Goal: Task Accomplishment & Management: Manage account settings

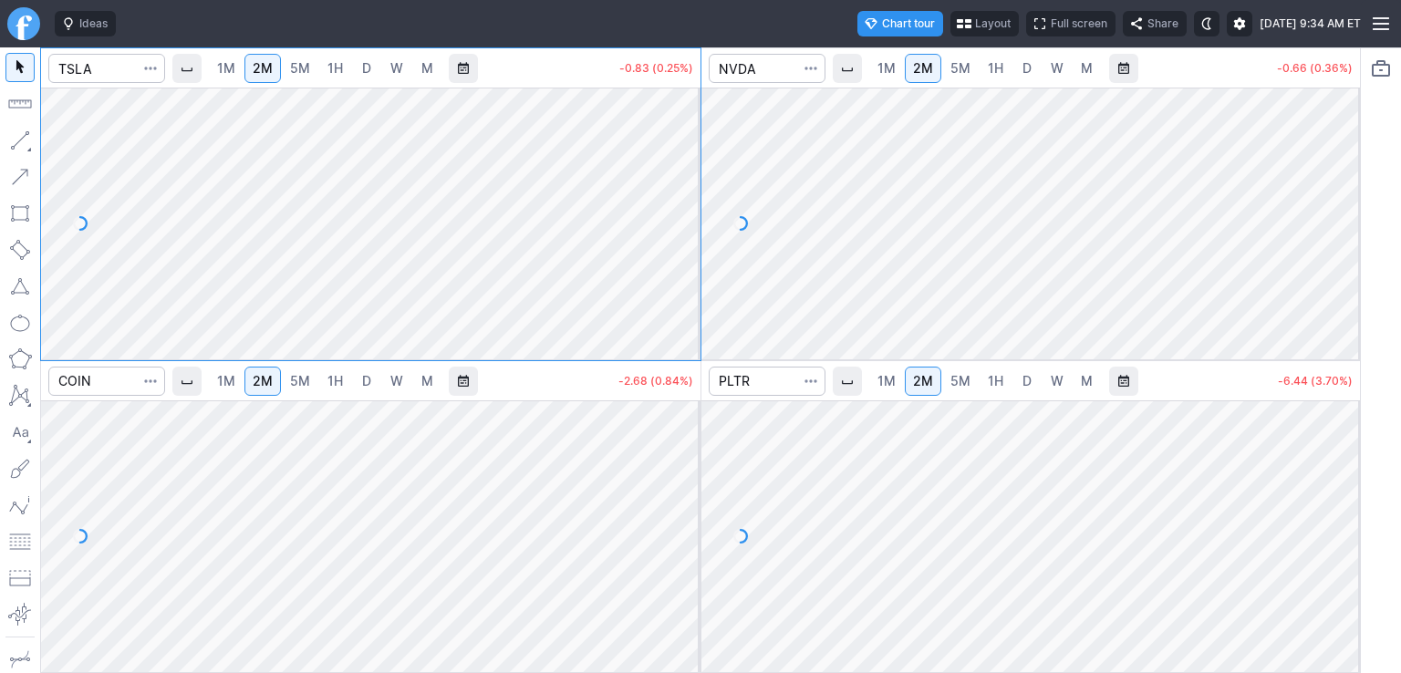
drag, startPoint x: 1339, startPoint y: 439, endPoint x: 1359, endPoint y: 521, distance: 84.3
click at [1349, 545] on div at bounding box center [1341, 532] width 38 height 226
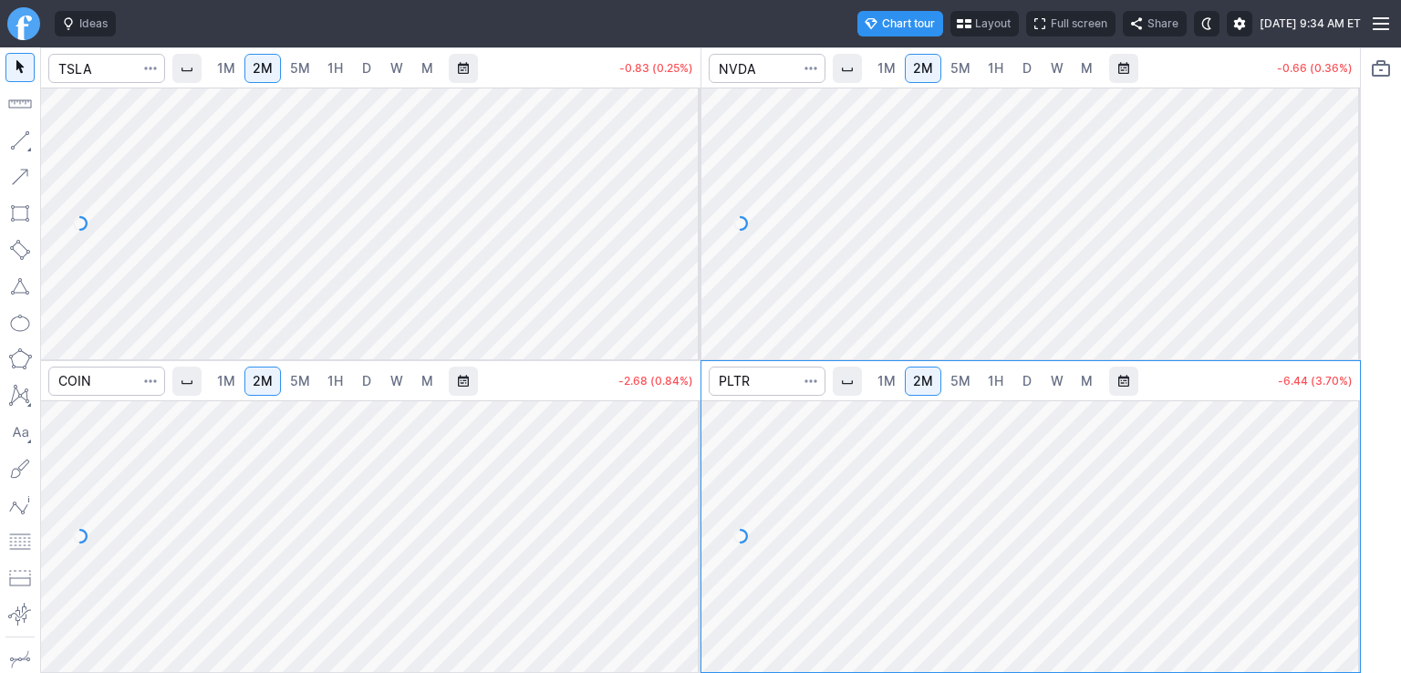
drag, startPoint x: 1337, startPoint y: 116, endPoint x: 1342, endPoint y: 224, distance: 107.8
click at [1343, 226] on div at bounding box center [1341, 219] width 38 height 226
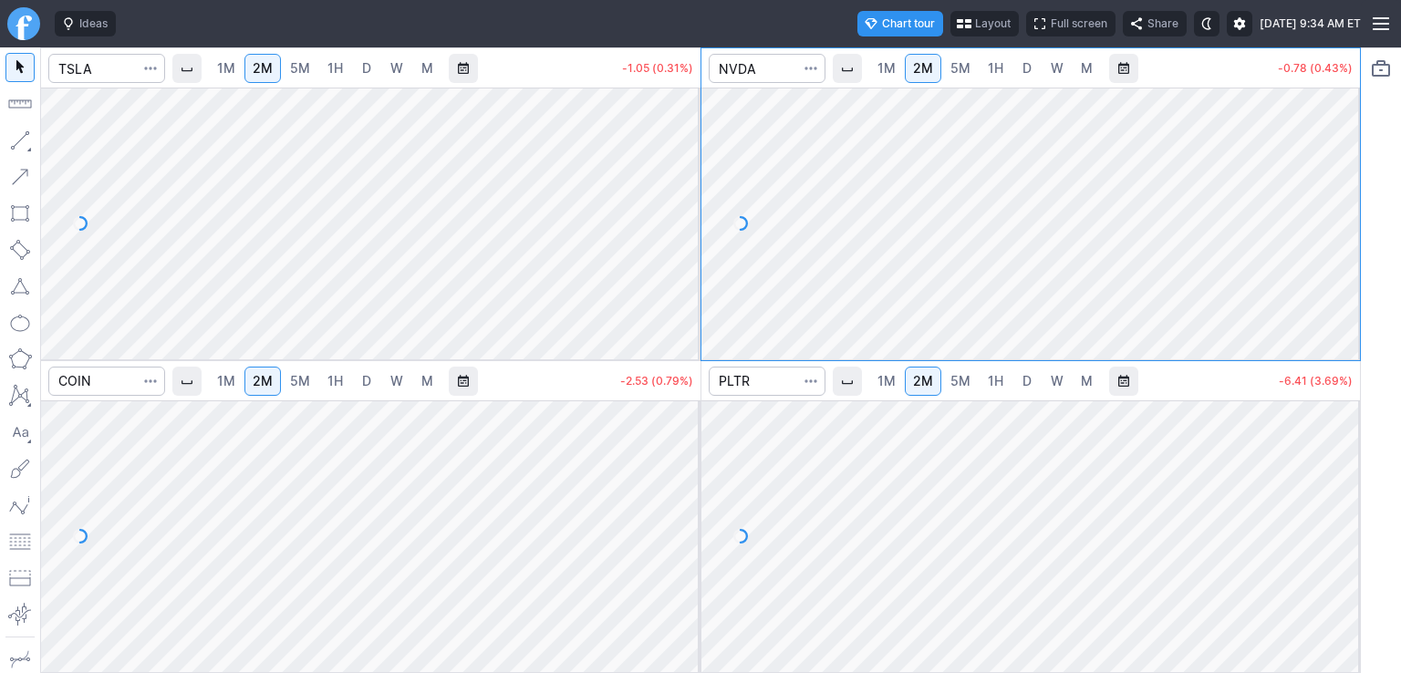
drag, startPoint x: 681, startPoint y: 195, endPoint x: 679, endPoint y: 263, distance: 67.5
click at [679, 246] on div at bounding box center [681, 219] width 38 height 226
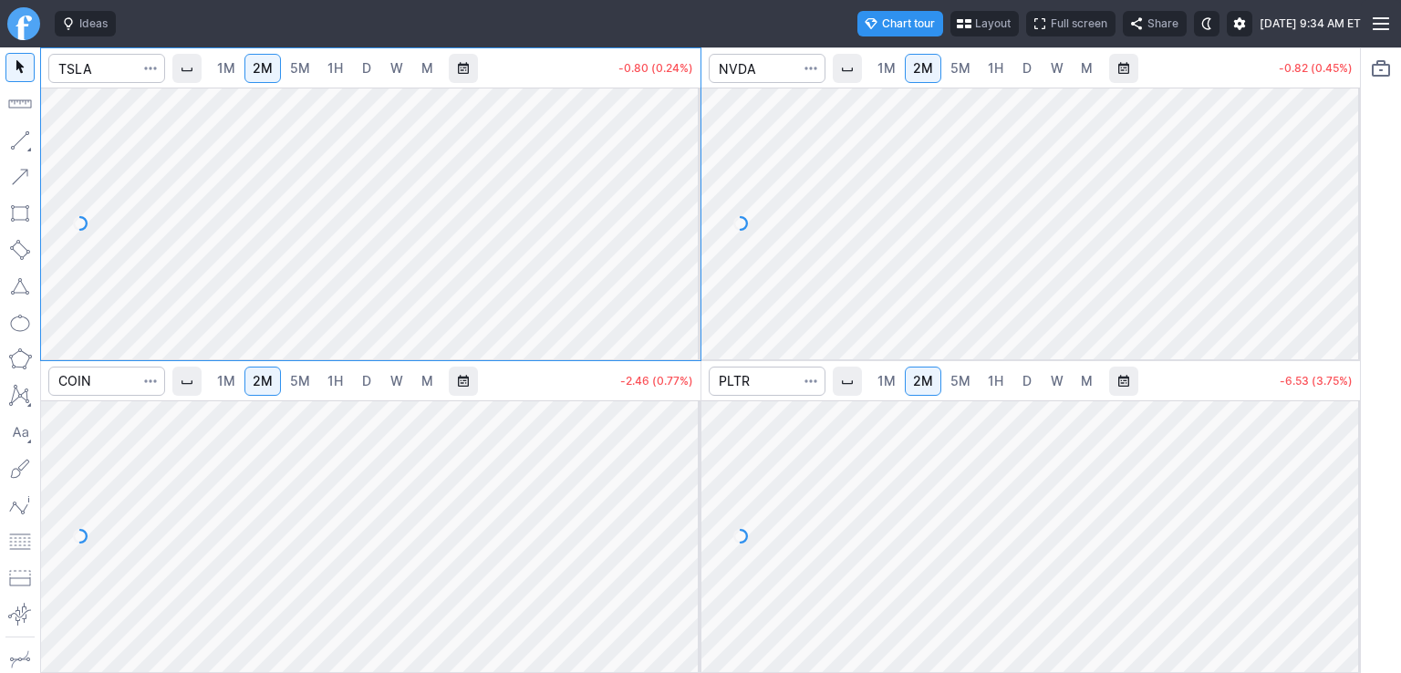
drag, startPoint x: 680, startPoint y: 444, endPoint x: 675, endPoint y: 539, distance: 95.0
click at [697, 541] on div at bounding box center [681, 532] width 38 height 226
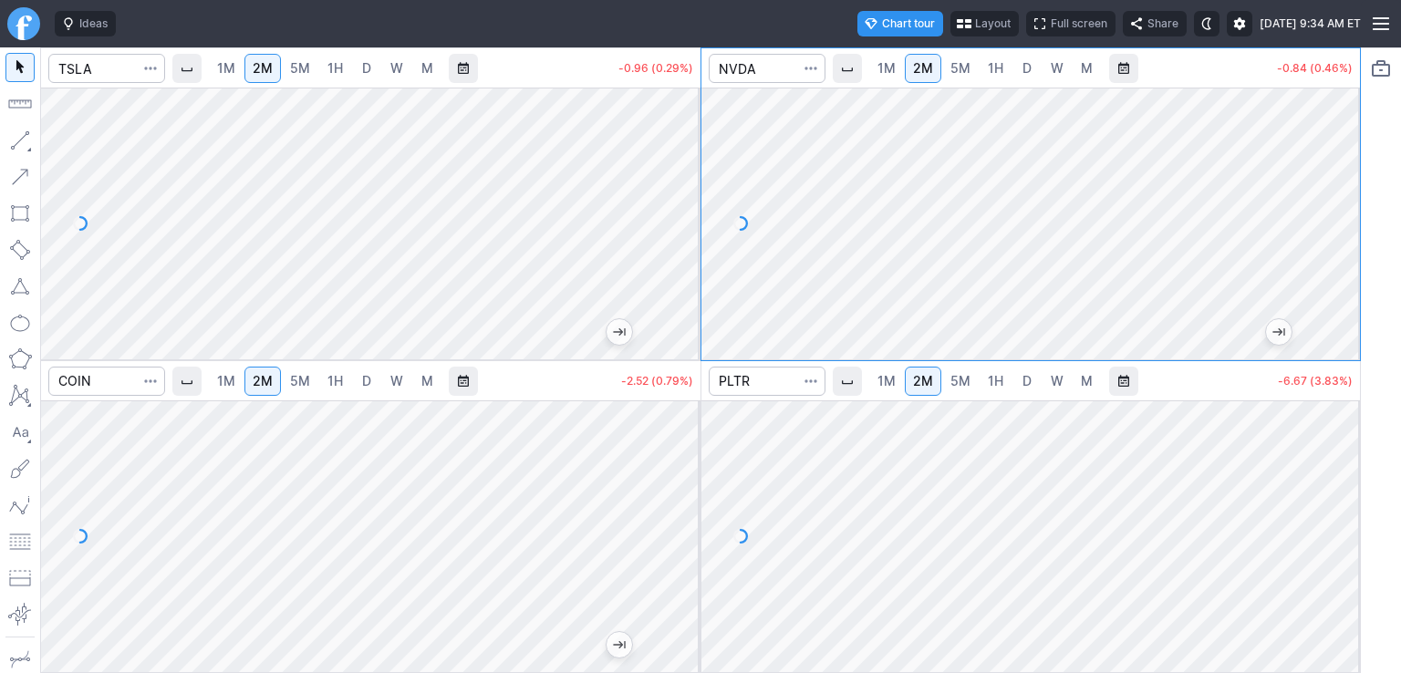
drag, startPoint x: 1344, startPoint y: 157, endPoint x: 1341, endPoint y: 204, distance: 47.5
click at [1341, 204] on div at bounding box center [1341, 219] width 38 height 226
drag, startPoint x: 1350, startPoint y: 477, endPoint x: 1348, endPoint y: 526, distance: 49.3
click at [1348, 526] on div at bounding box center [1341, 532] width 38 height 226
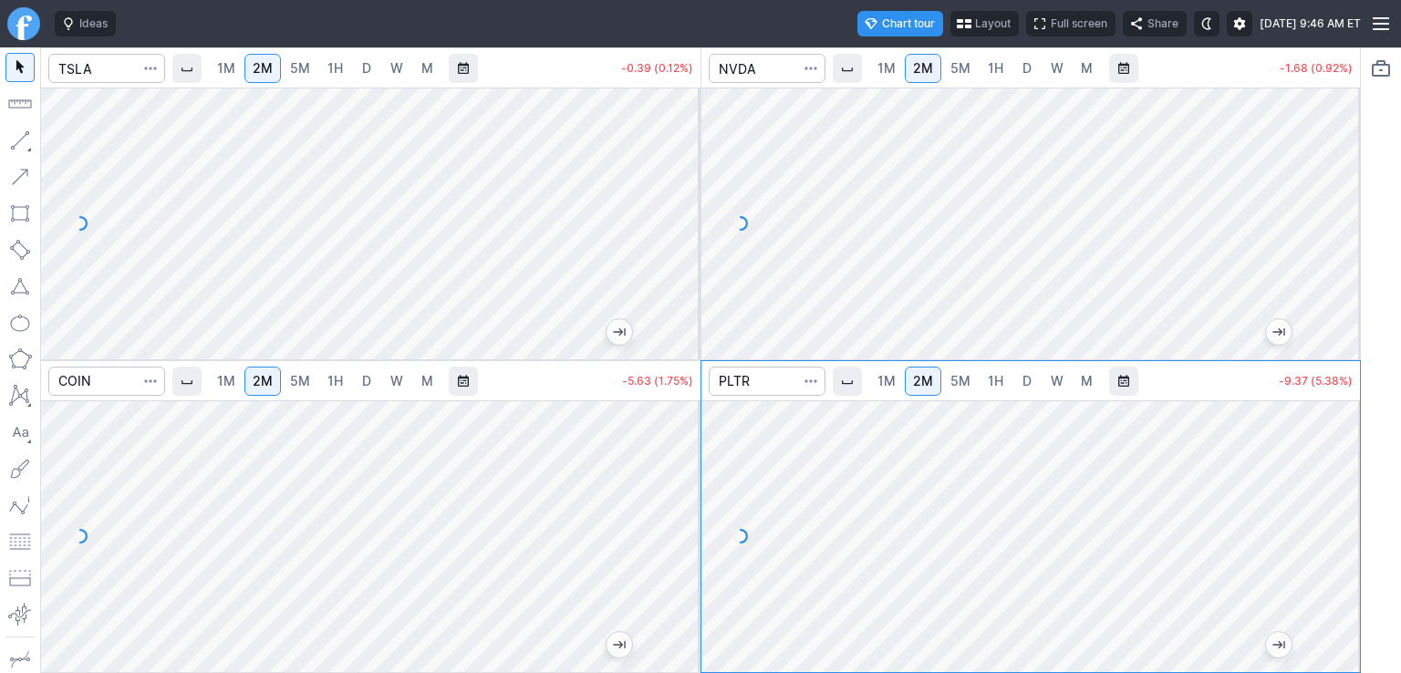
drag, startPoint x: 688, startPoint y: 451, endPoint x: 686, endPoint y: 482, distance: 31.1
click at [686, 482] on div at bounding box center [681, 532] width 38 height 226
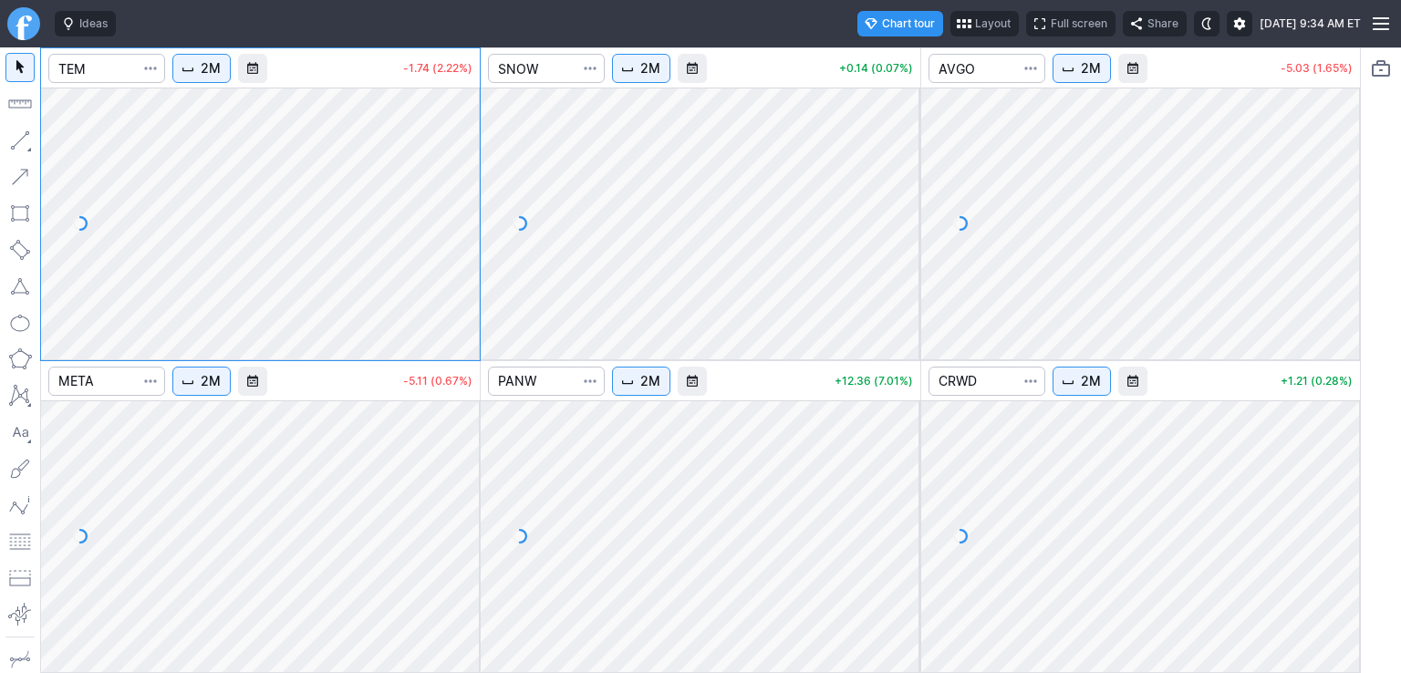
drag, startPoint x: 470, startPoint y: 138, endPoint x: 450, endPoint y: 233, distance: 97.0
click at [450, 233] on div at bounding box center [461, 219] width 38 height 226
drag, startPoint x: 466, startPoint y: 476, endPoint x: 463, endPoint y: 547, distance: 70.4
click at [463, 547] on div at bounding box center [461, 532] width 38 height 226
drag, startPoint x: 908, startPoint y: 436, endPoint x: 894, endPoint y: 512, distance: 77.0
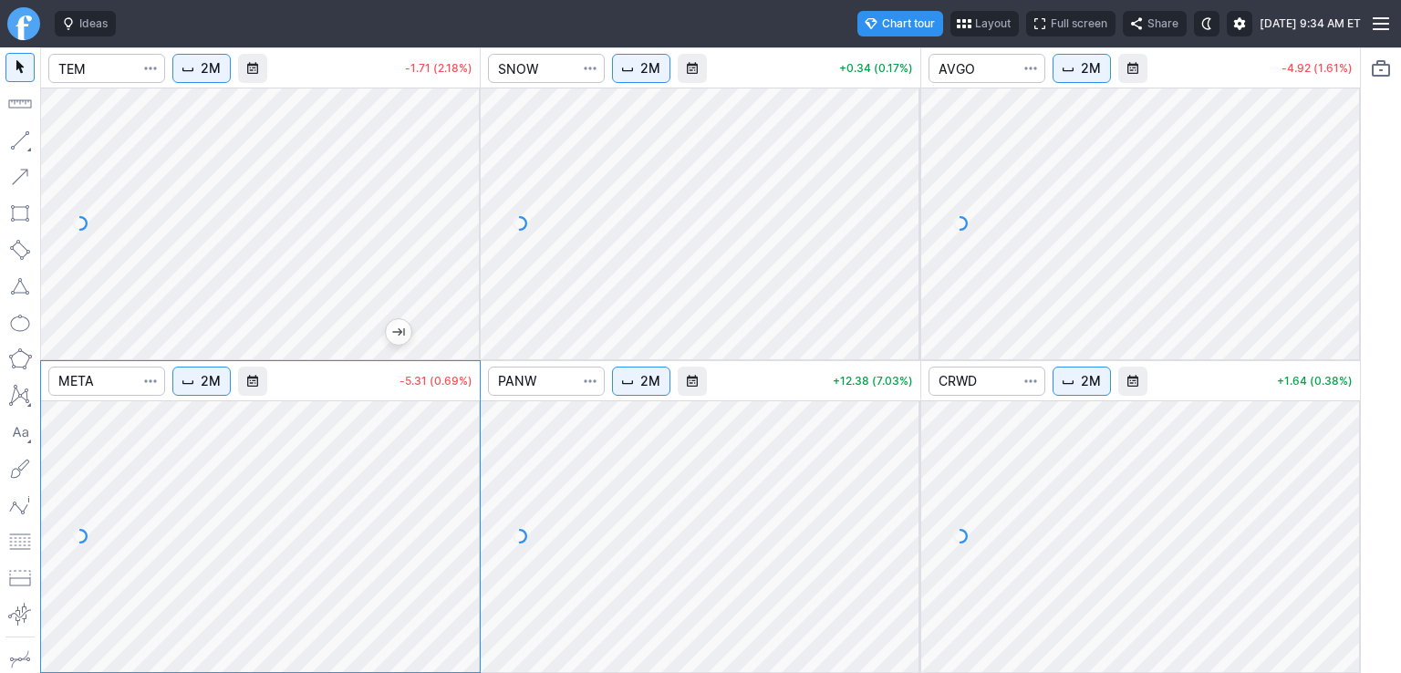
click at [904, 537] on div at bounding box center [901, 532] width 38 height 226
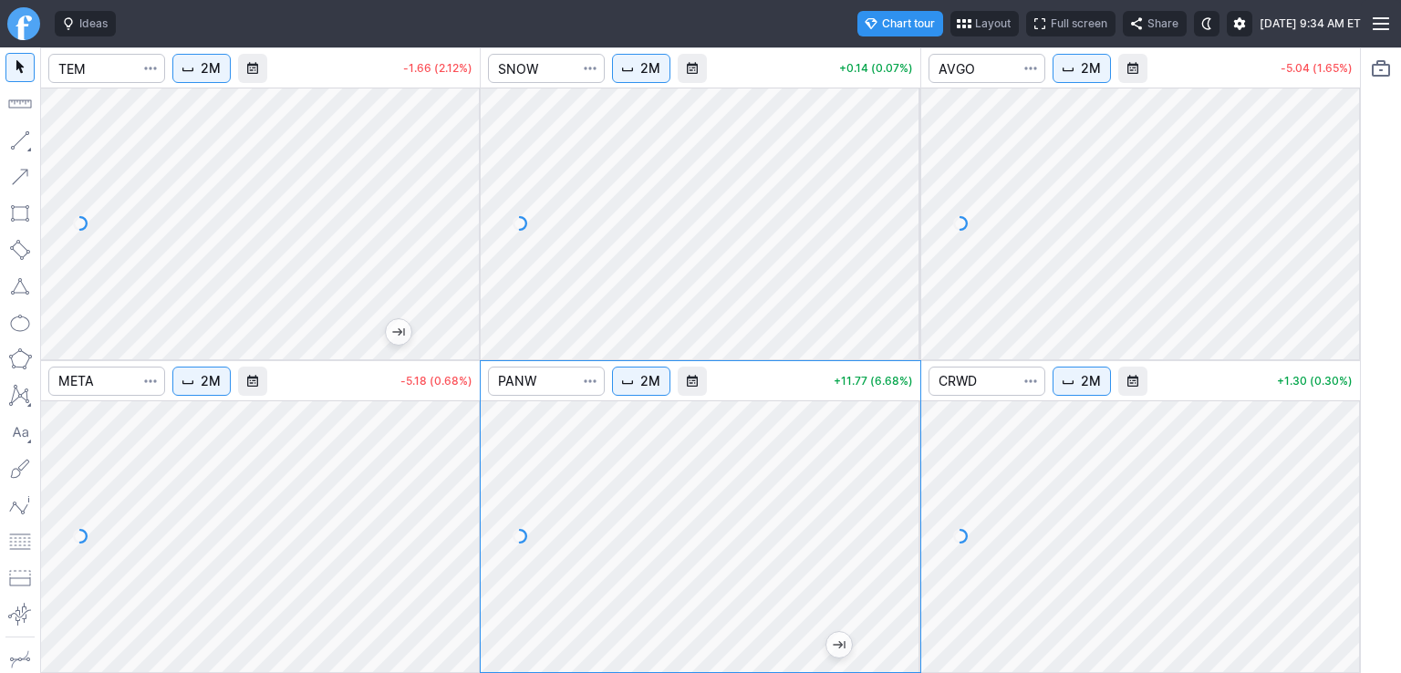
drag, startPoint x: 1348, startPoint y: 165, endPoint x: 1330, endPoint y: 267, distance: 103.7
click at [1330, 267] on div at bounding box center [1341, 219] width 38 height 226
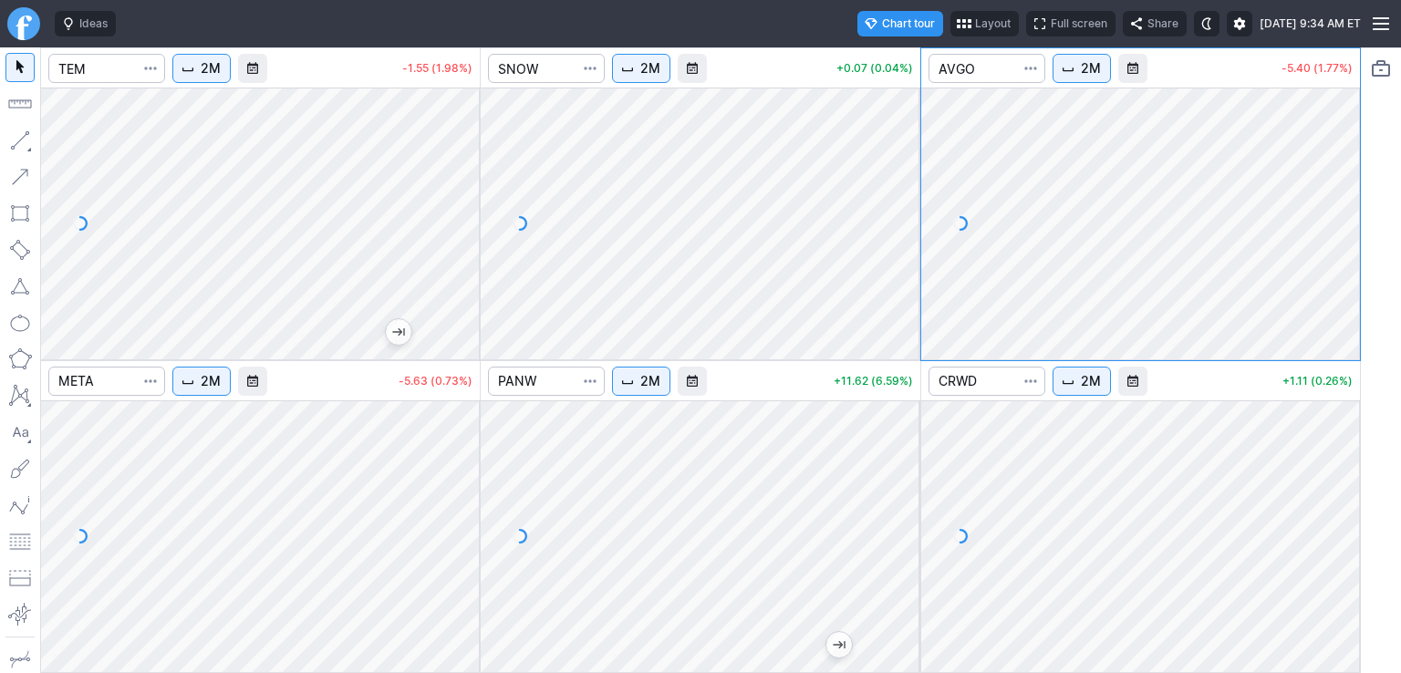
drag, startPoint x: 897, startPoint y: 516, endPoint x: 901, endPoint y: 464, distance: 51.3
click at [901, 464] on div at bounding box center [901, 532] width 38 height 226
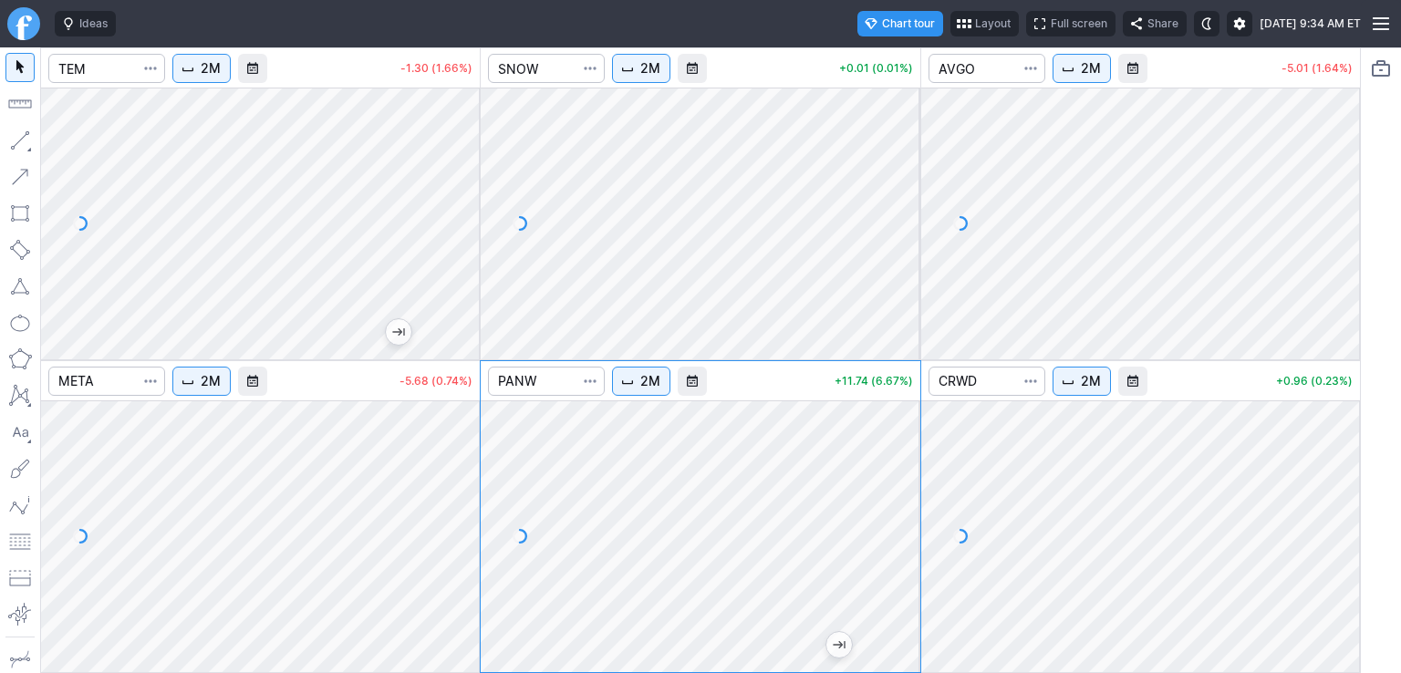
drag, startPoint x: 902, startPoint y: 158, endPoint x: 901, endPoint y: 232, distance: 73.9
click at [901, 231] on div at bounding box center [901, 219] width 38 height 226
drag, startPoint x: 1343, startPoint y: 439, endPoint x: 1338, endPoint y: 519, distance: 80.5
click at [1338, 519] on div at bounding box center [1341, 532] width 38 height 226
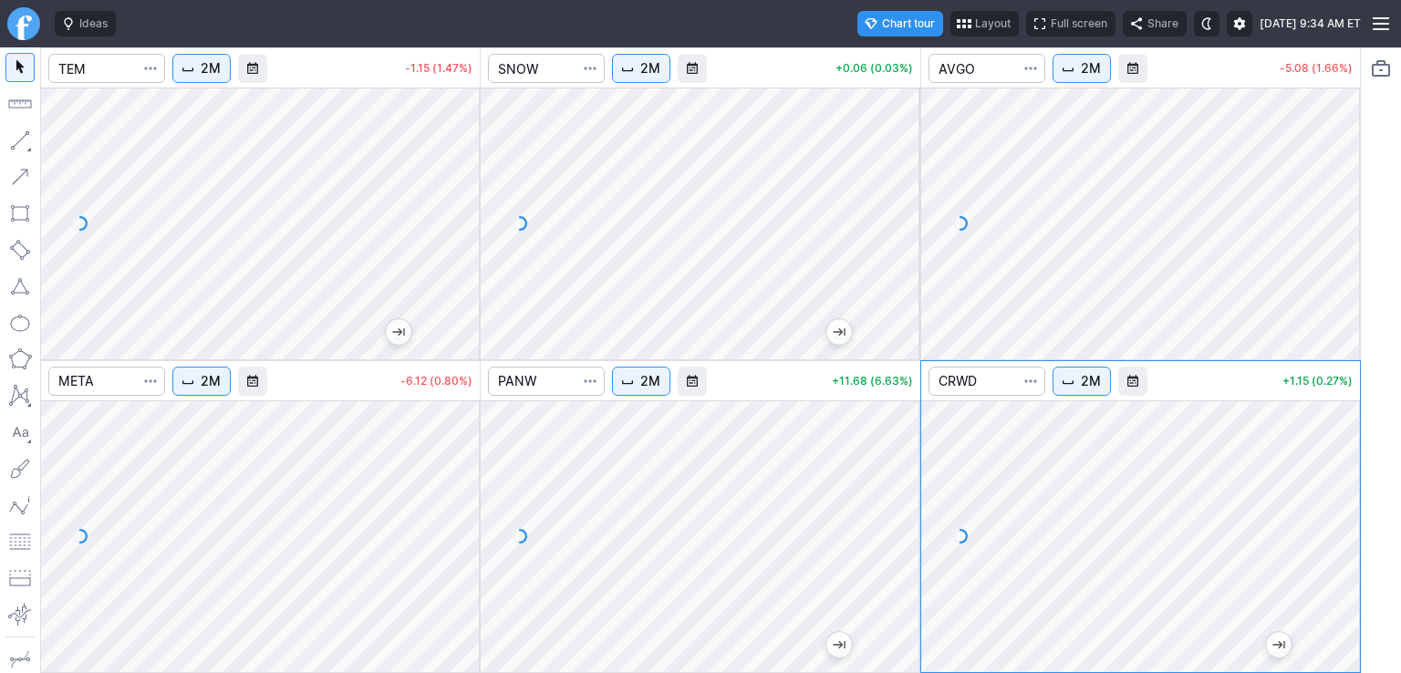
drag, startPoint x: 1344, startPoint y: 166, endPoint x: 1347, endPoint y: 212, distance: 45.7
click at [1347, 212] on div at bounding box center [1341, 219] width 38 height 226
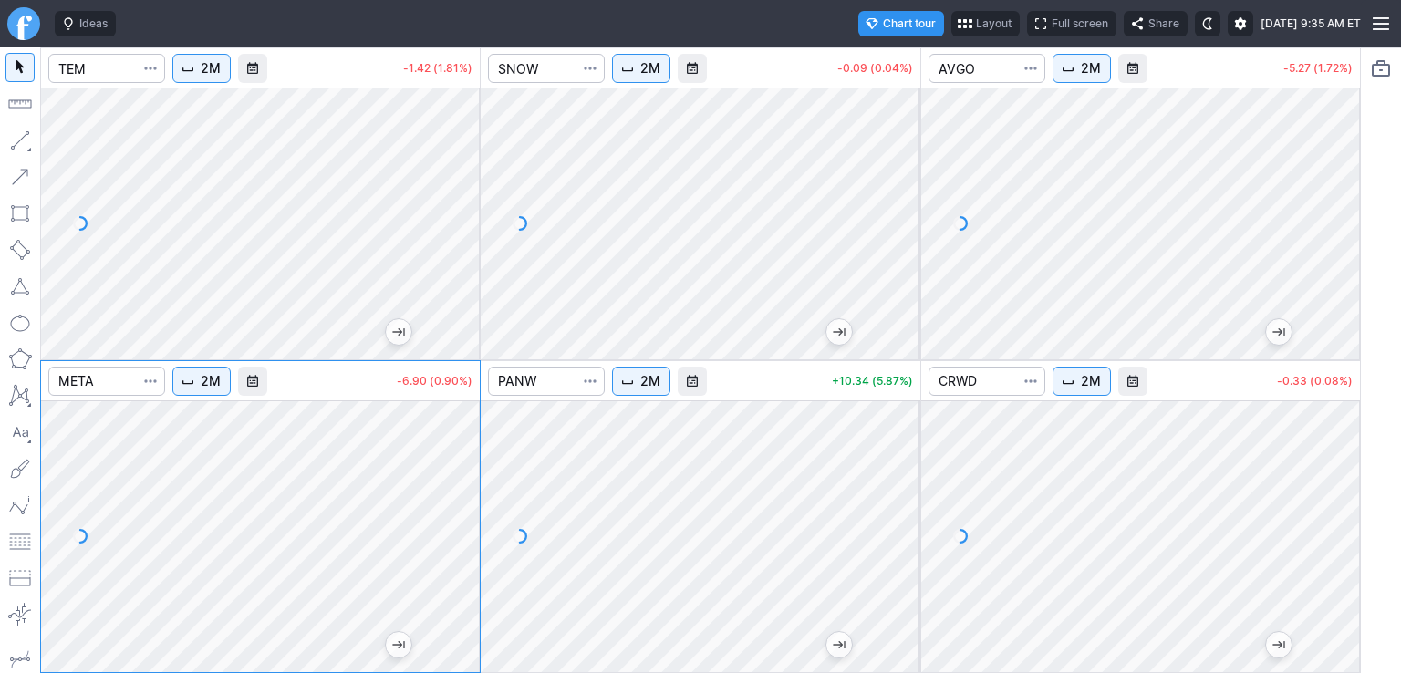
drag, startPoint x: 465, startPoint y: 449, endPoint x: 472, endPoint y: 504, distance: 55.1
click at [472, 504] on div at bounding box center [461, 532] width 38 height 226
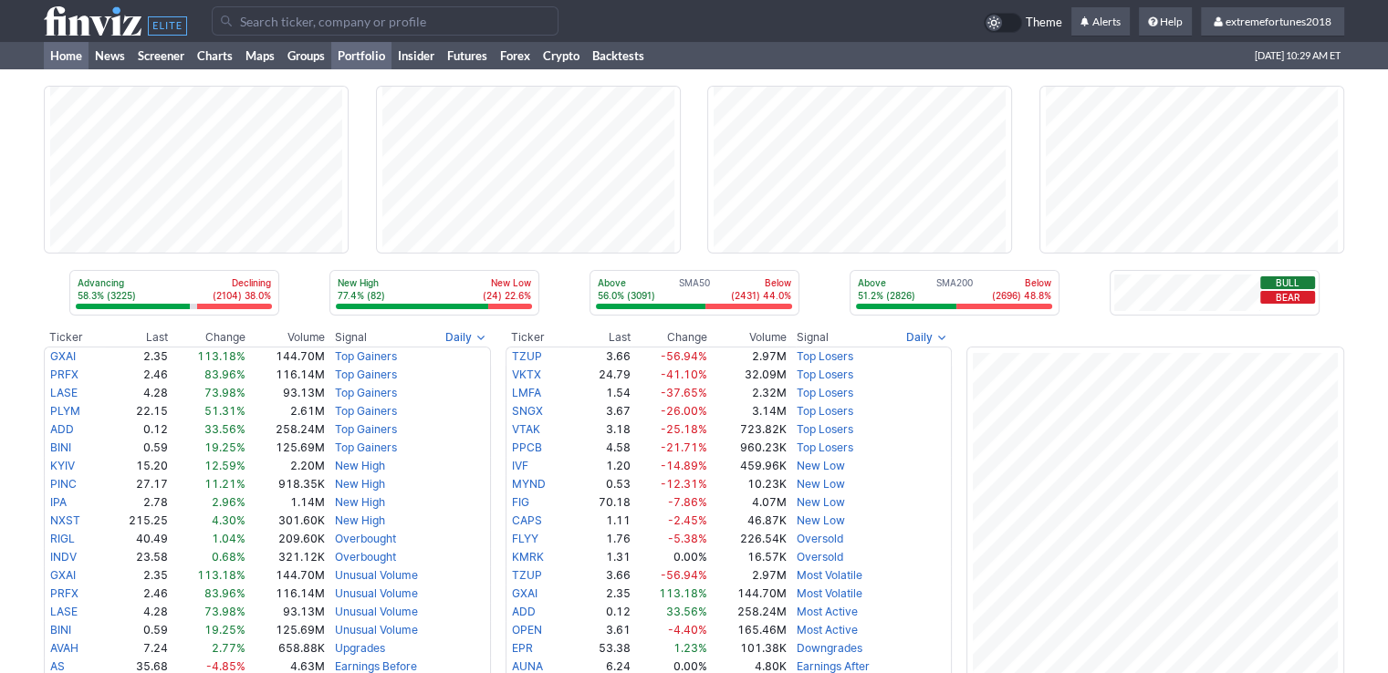
click at [356, 54] on link "Portfolio" at bounding box center [361, 55] width 60 height 27
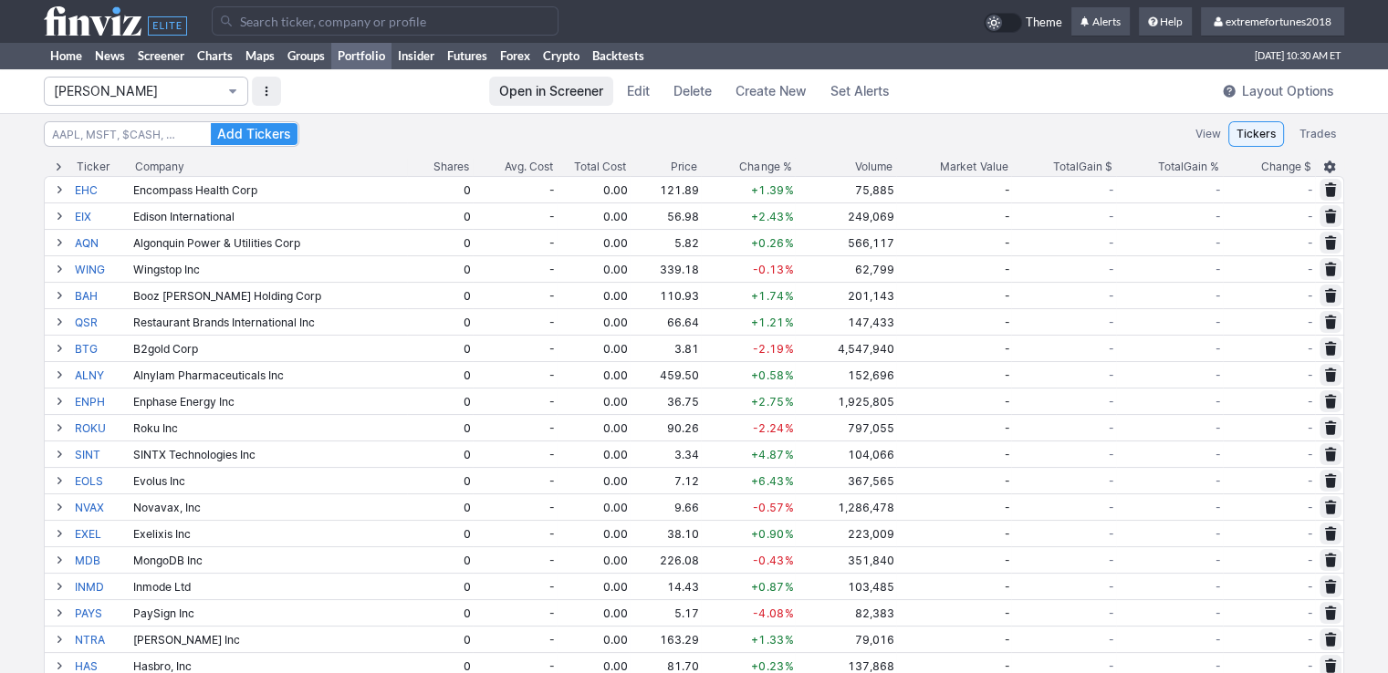
click at [167, 89] on span "Isabel_Watch" at bounding box center [137, 91] width 166 height 18
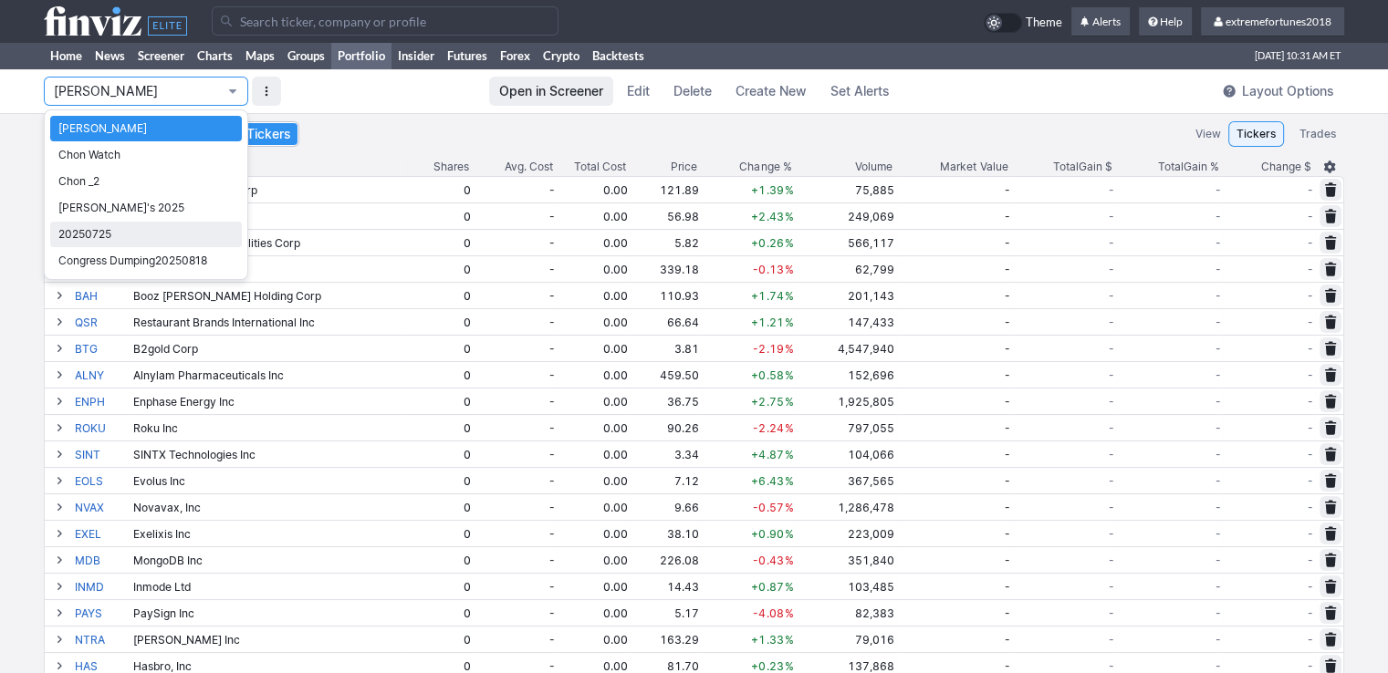
click at [132, 239] on span "20250725" at bounding box center [145, 234] width 175 height 18
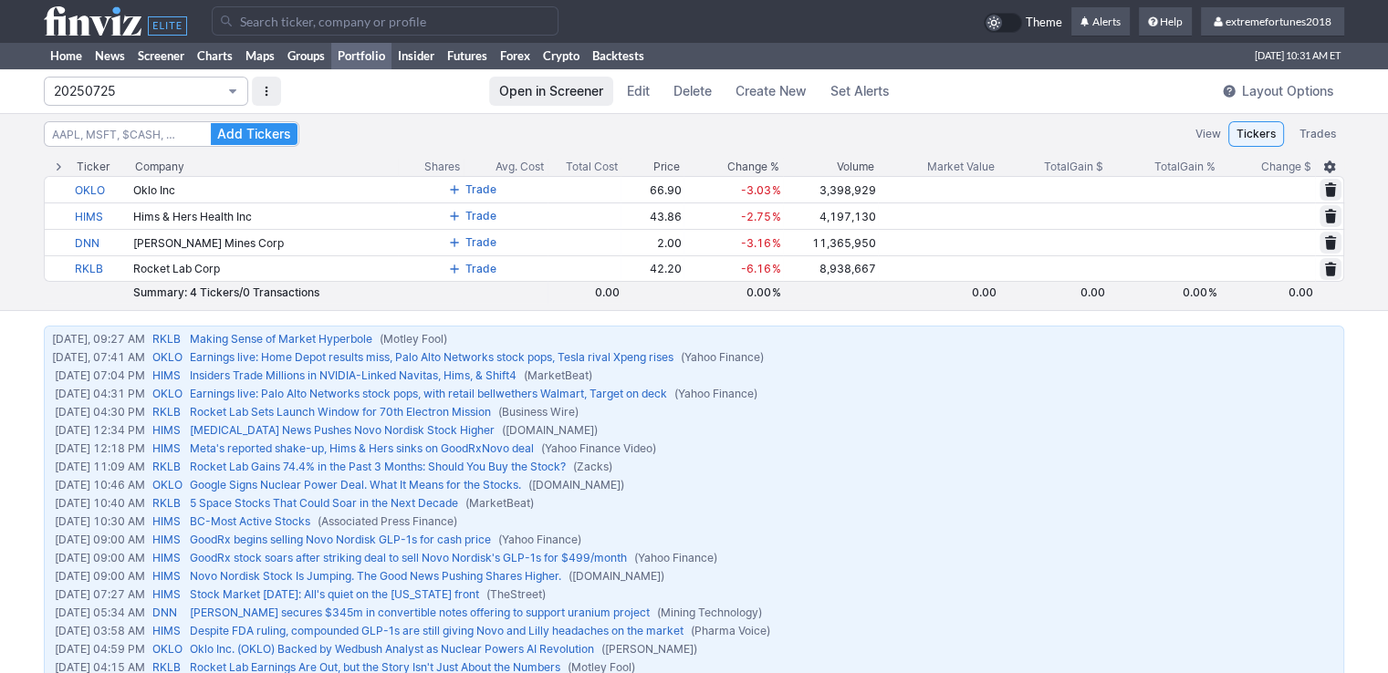
click at [117, 97] on span "20250725" at bounding box center [137, 91] width 166 height 18
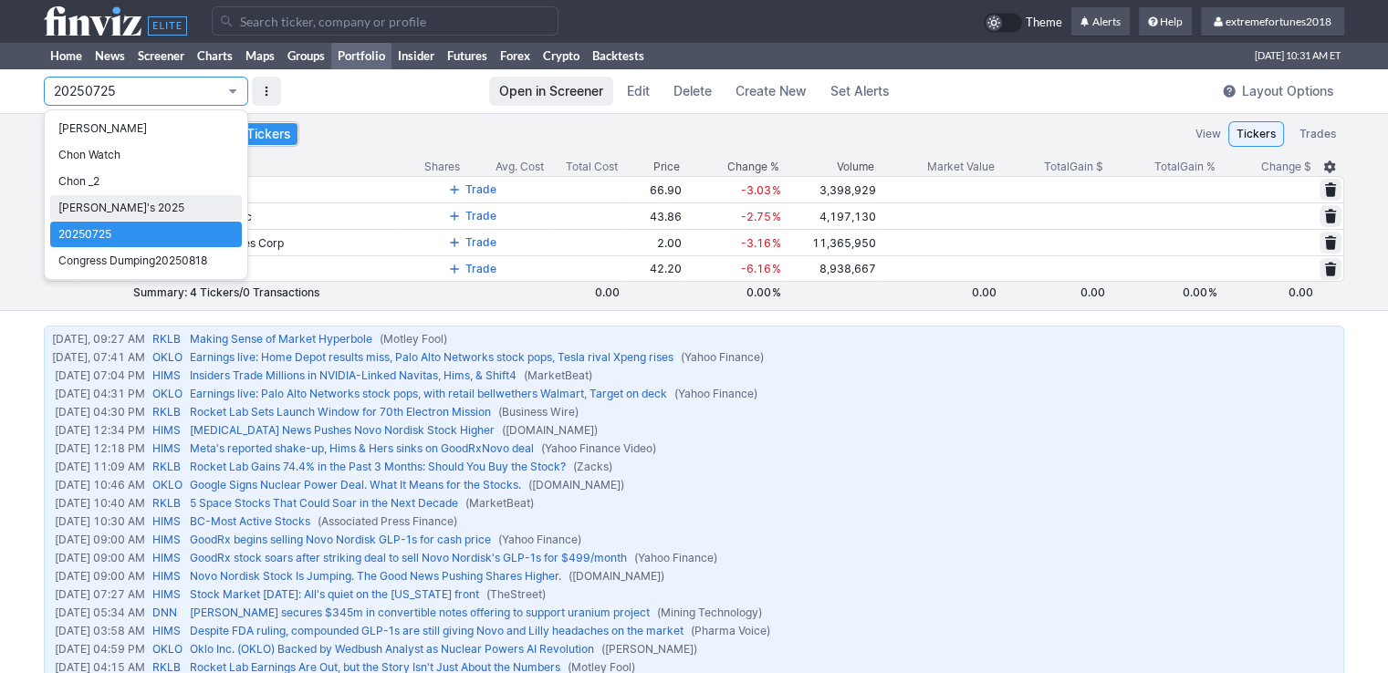
click at [116, 216] on link "Nancy's 2025" at bounding box center [146, 208] width 192 height 26
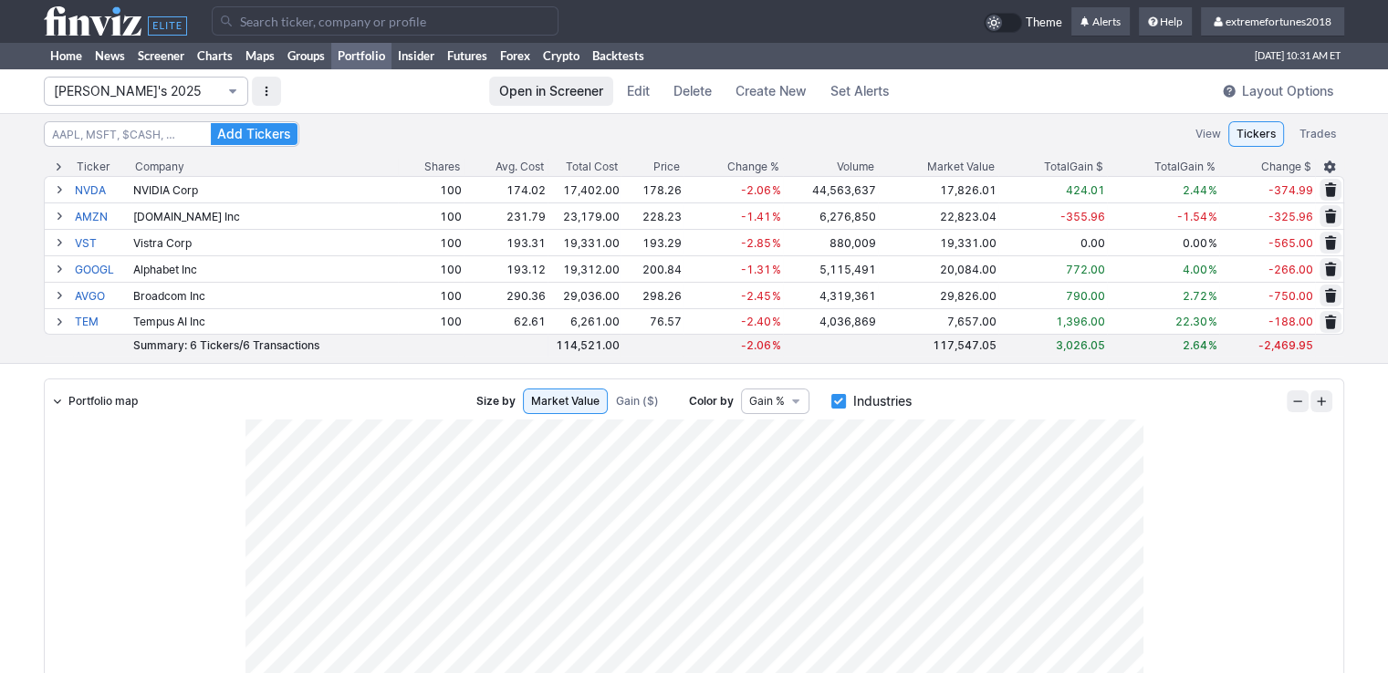
click at [157, 87] on span "Nancy's 2025" at bounding box center [137, 91] width 166 height 18
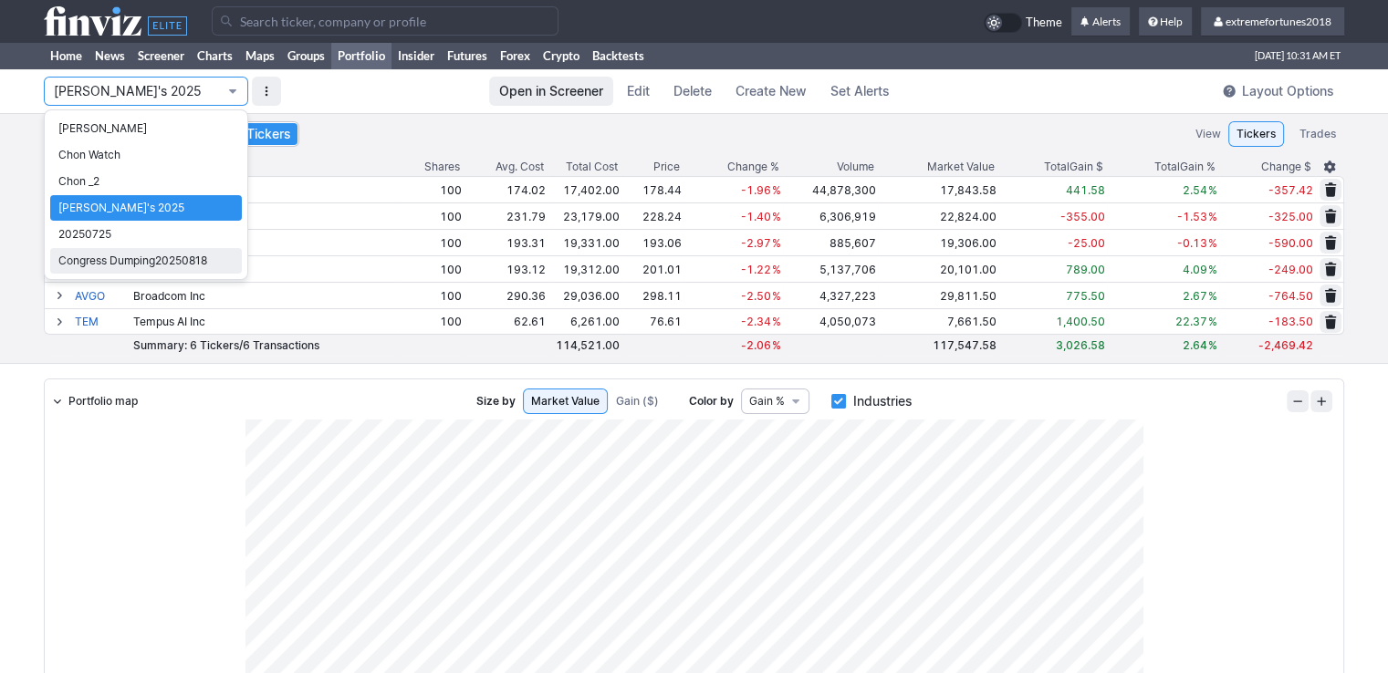
click at [139, 260] on span "Congress Dumping20250818" at bounding box center [145, 261] width 175 height 18
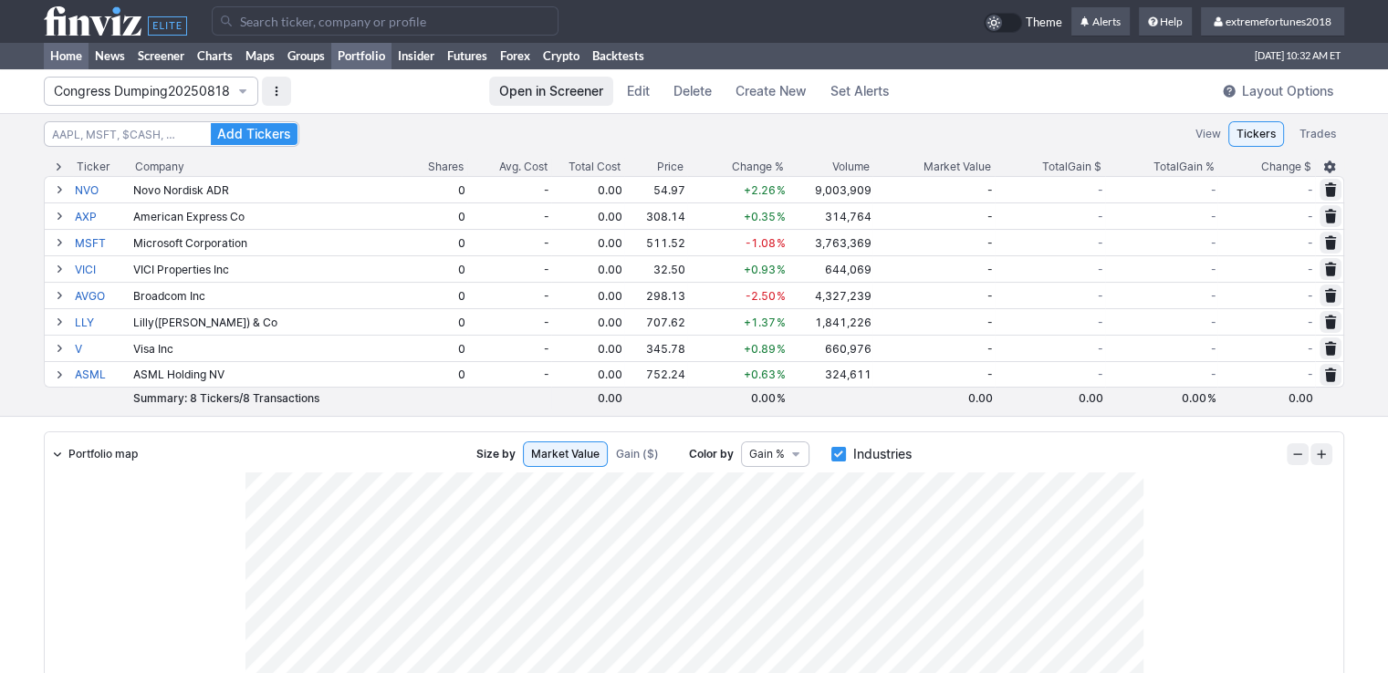
click at [70, 57] on link "Home" at bounding box center [66, 55] width 45 height 27
